Goal: Task Accomplishment & Management: Use online tool/utility

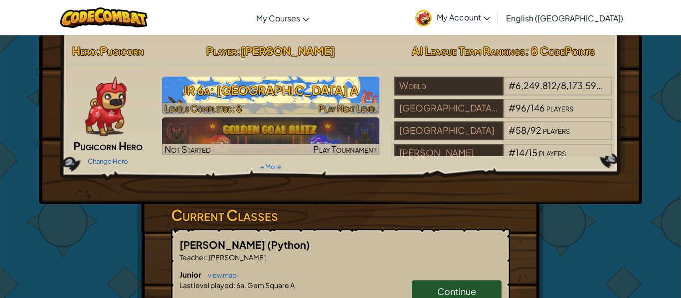
click at [358, 94] on h3 "JR 6a: [GEOGRAPHIC_DATA] A" at bounding box center [271, 90] width 218 height 22
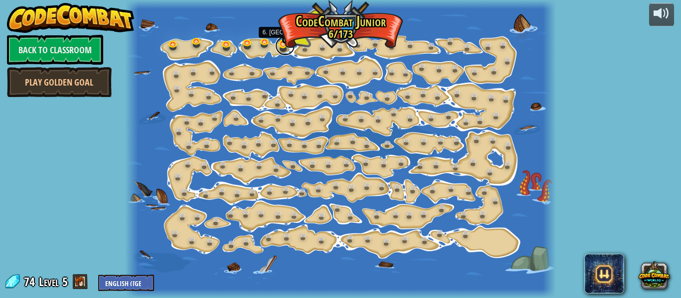
click at [280, 43] on link at bounding box center [285, 46] width 20 height 20
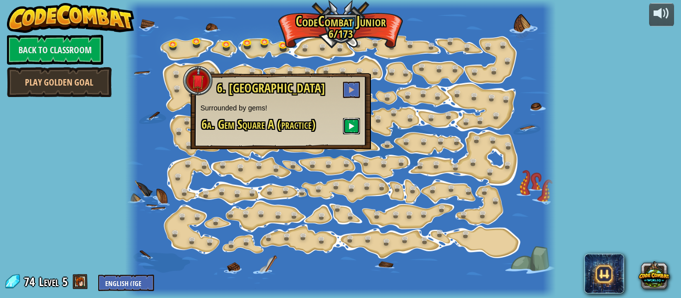
click at [349, 121] on button at bounding box center [351, 126] width 17 height 16
